Goal: Check status: Check status

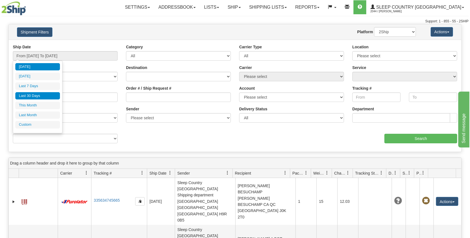
click at [41, 93] on li "Last 30 Days" at bounding box center [37, 96] width 45 height 8
type input "From [DATE] To [DATE]"
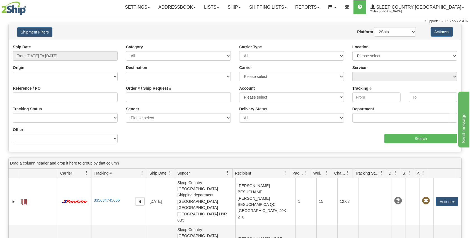
drag, startPoint x: 147, startPoint y: 92, endPoint x: 152, endPoint y: 99, distance: 9.4
click at [150, 95] on div "Order # / Ship Request #" at bounding box center [178, 93] width 105 height 16
click at [152, 99] on input "Order # / Ship Request #" at bounding box center [178, 96] width 105 height 9
click at [152, 98] on input "Order # / Ship Request #" at bounding box center [178, 96] width 105 height 9
paste input "9000H994106"
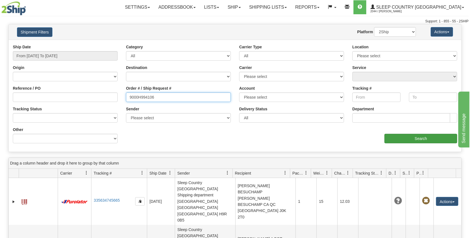
type input "9000H994106"
click at [417, 135] on input "Search" at bounding box center [421, 138] width 73 height 9
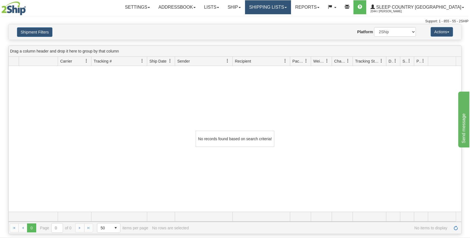
click at [286, 8] on link "Shipping lists" at bounding box center [268, 7] width 46 height 14
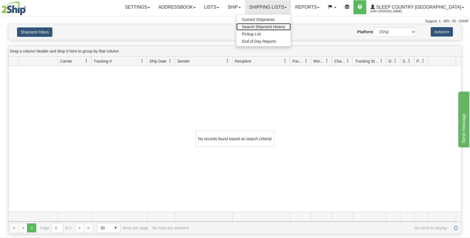
click at [285, 25] on span "Search Shipment History" at bounding box center [263, 27] width 43 height 4
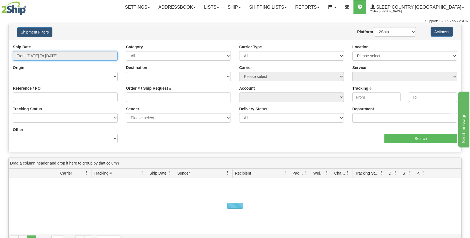
click at [47, 53] on input "From [DATE] To [DATE]" at bounding box center [65, 55] width 105 height 9
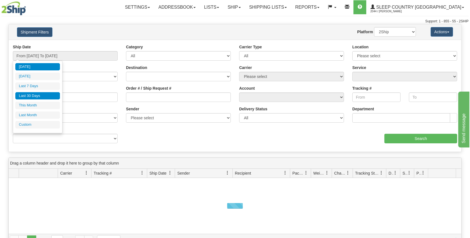
click at [47, 93] on li "Last 30 Days" at bounding box center [37, 96] width 45 height 8
type input "From [DATE] To [DATE]"
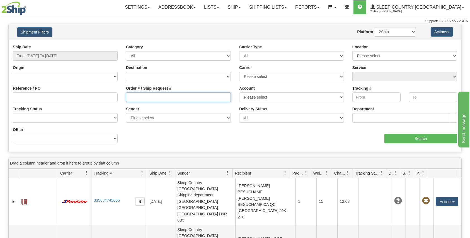
click at [168, 101] on input "Order # / Ship Request #" at bounding box center [178, 96] width 105 height 9
paste input "9000H977724"
type input "9000H977724"
click at [399, 139] on input "Search" at bounding box center [421, 138] width 73 height 9
